Goal: Complete application form

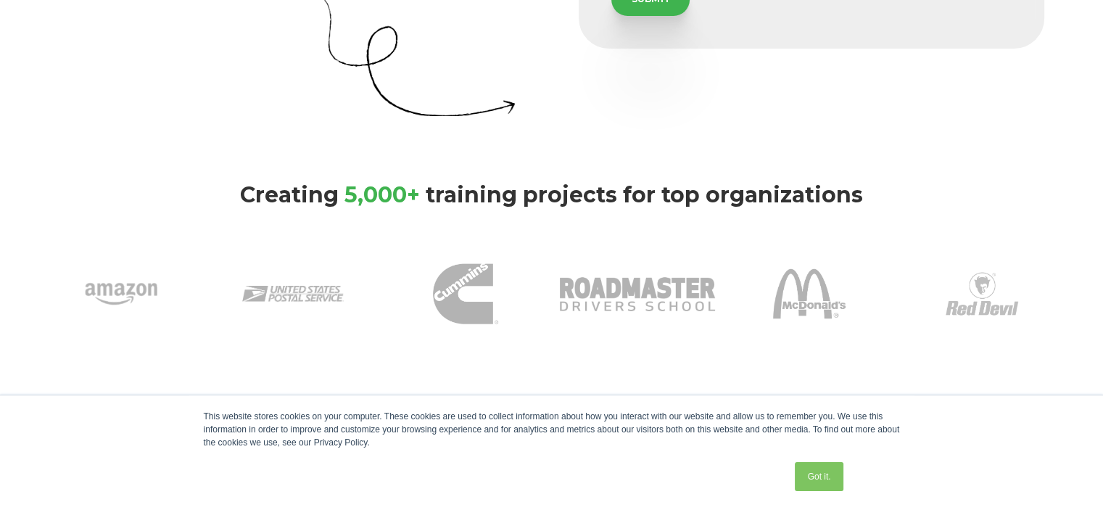
scroll to position [468, 0]
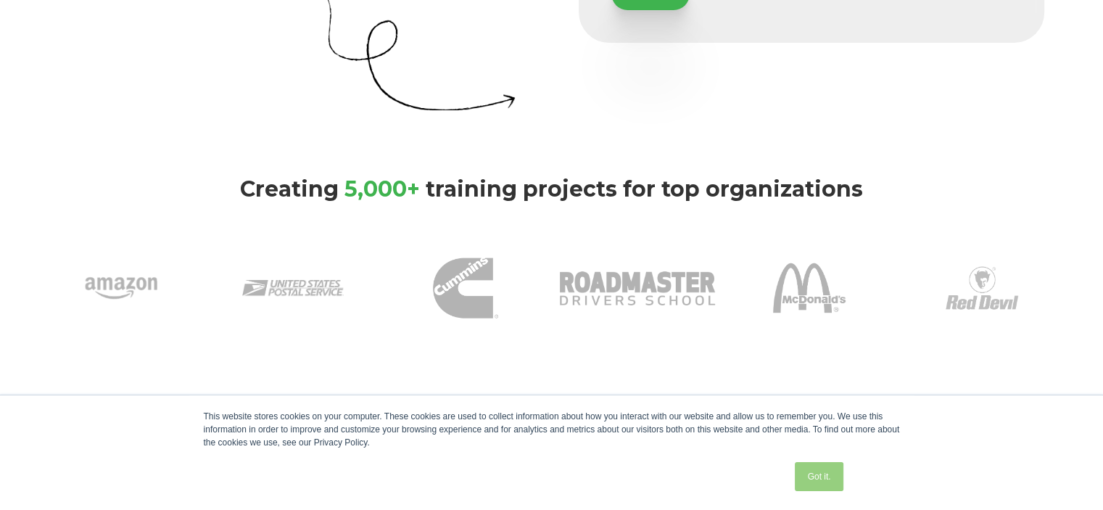
click at [823, 482] on link "Got it." at bounding box center [819, 476] width 48 height 29
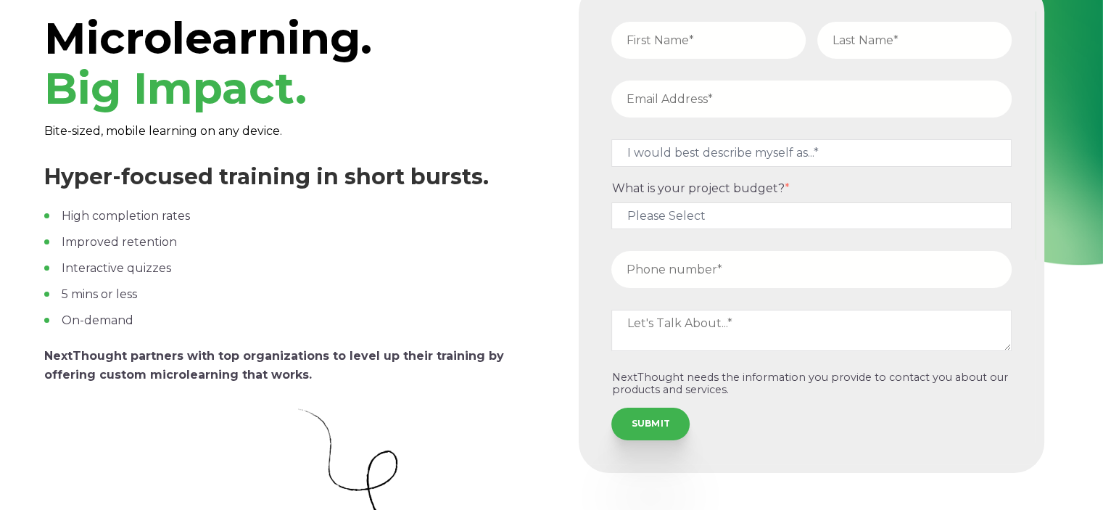
scroll to position [0, 0]
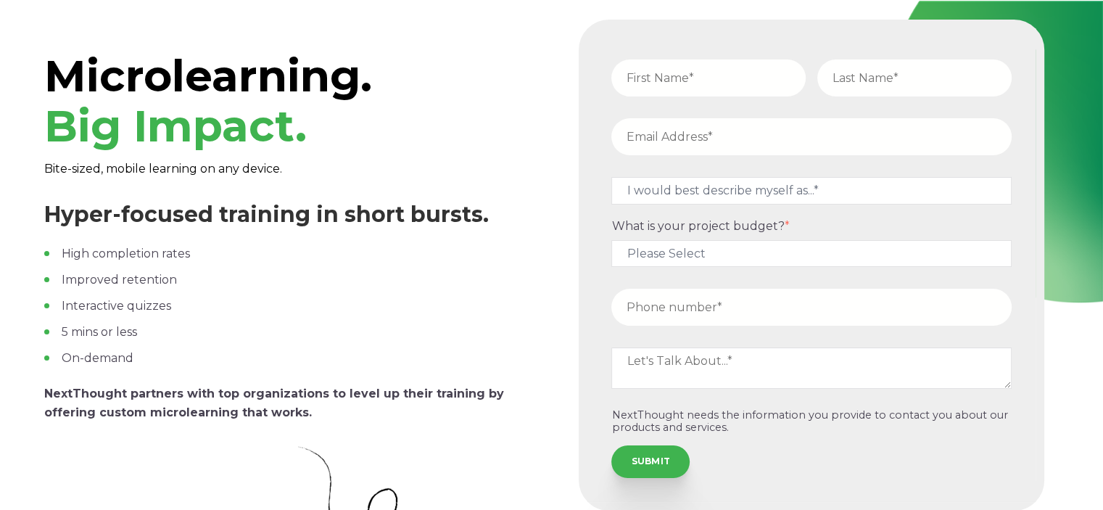
click at [706, 77] on input "text" at bounding box center [708, 77] width 194 height 37
type input "[PERSON_NAME]"
click at [688, 140] on input "email" at bounding box center [811, 136] width 400 height 37
type input "[PERSON_NAME][EMAIL_ADDRESS][PERSON_NAME][DOMAIN_NAME]"
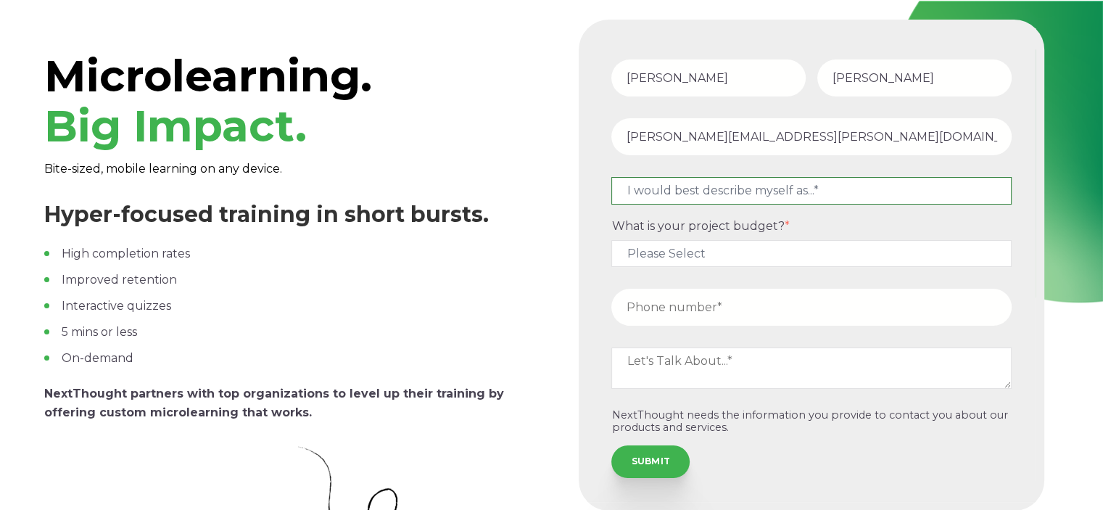
click at [734, 196] on select "I would best describe myself as...* Other I am an executive or owner of a compa…" at bounding box center [811, 190] width 400 height 27
select select "persona_10"
click at [611, 178] on select "I would best describe myself as...* Other I am an executive or owner of a compa…" at bounding box center [811, 190] width 400 height 27
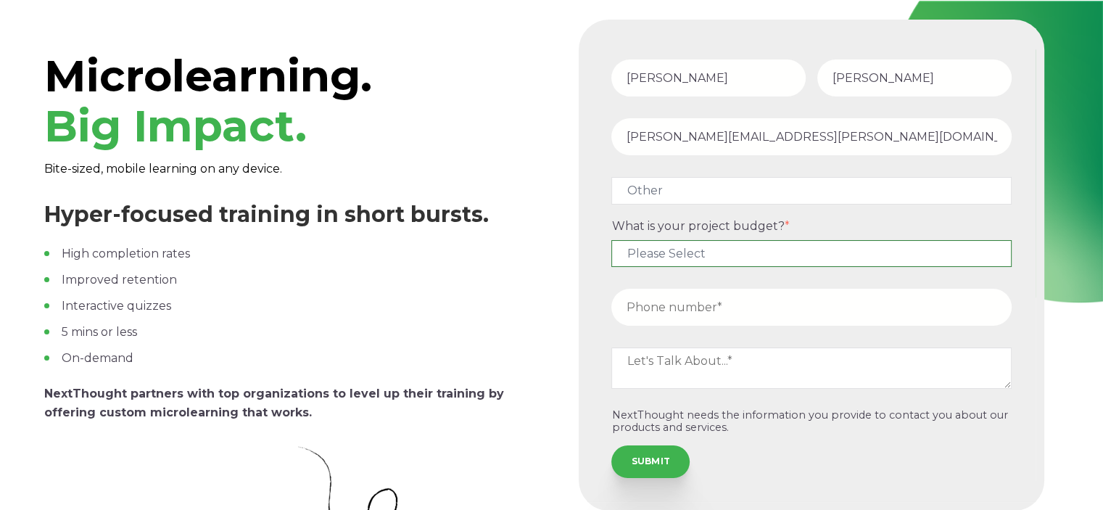
click at [713, 255] on select "Please Select $5,000 - $15,000 $15,000 - $25,000 $25,000 - $50,000 $50,000+" at bounding box center [811, 253] width 400 height 27
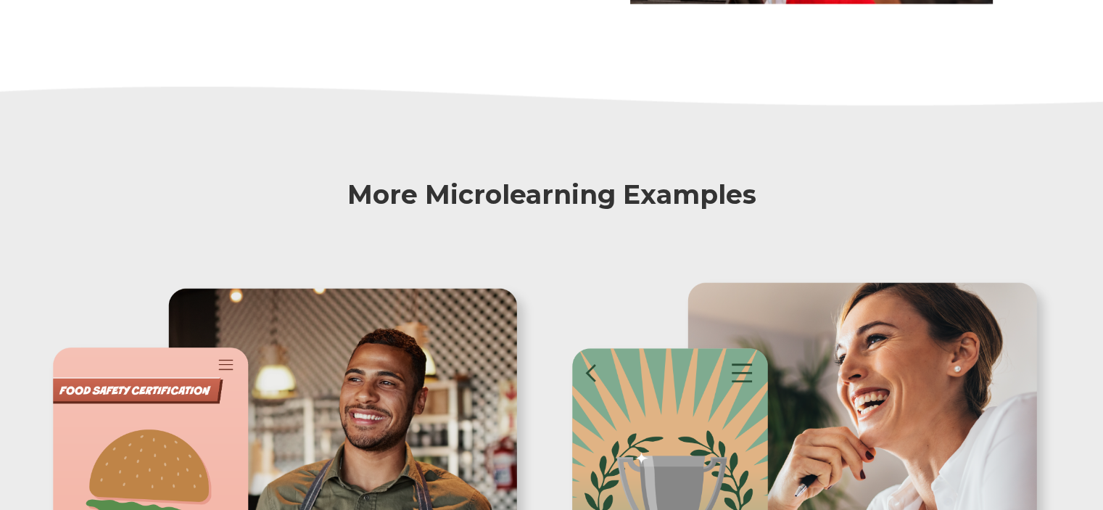
scroll to position [1707, 0]
